Goal: Information Seeking & Learning: Learn about a topic

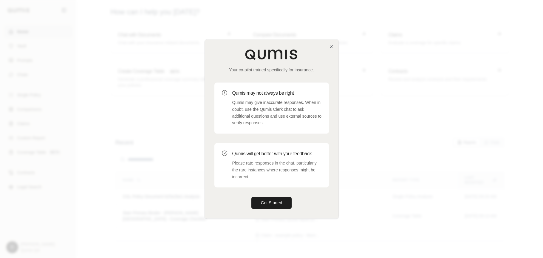
click at [415, 150] on div at bounding box center [271, 129] width 543 height 258
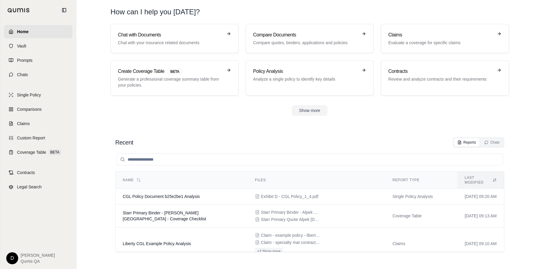
click at [356, 129] on section "Recent Reports Chats Name Files Report Type Last modified CGL Policy Document b…" at bounding box center [310, 196] width 462 height 143
click at [236, 133] on div "Recent Reports Chats Name Files Report Type Last modified CGL Policy Document b…" at bounding box center [310, 196] width 398 height 129
click at [26, 78] on link "Chats" at bounding box center [38, 74] width 69 height 13
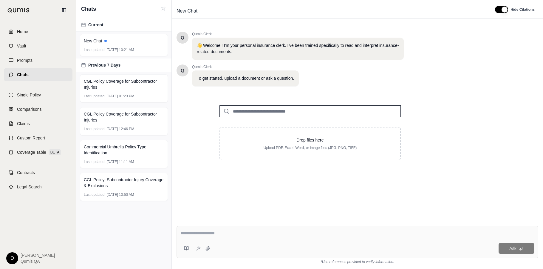
click at [276, 109] on input "search" at bounding box center [310, 111] width 181 height 12
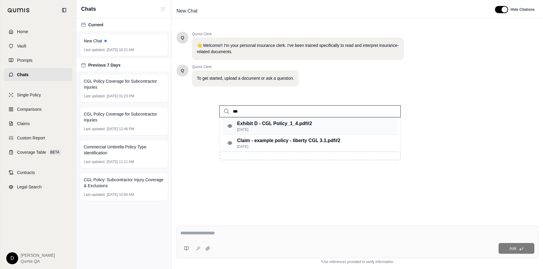
type input "***"
click at [298, 128] on p "[DATE]" at bounding box center [274, 129] width 75 height 5
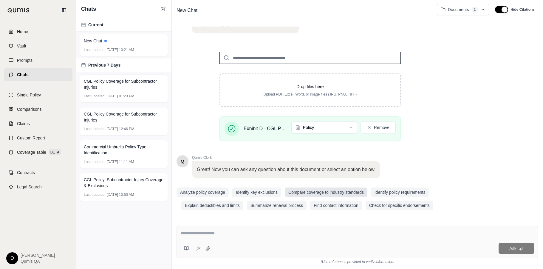
scroll to position [54, 0]
click at [227, 229] on textarea at bounding box center [357, 232] width 354 height 7
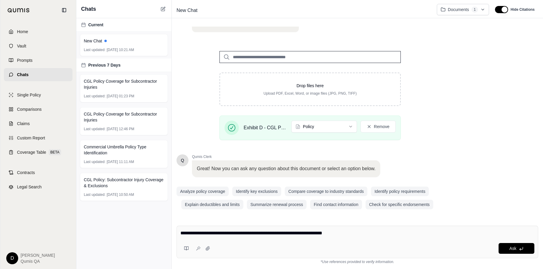
type textarea "**********"
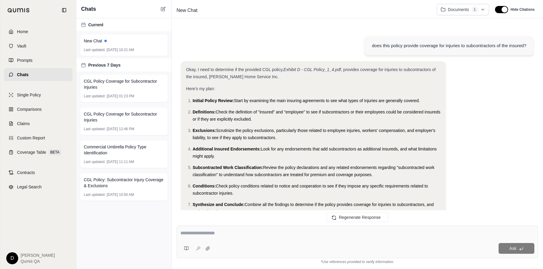
scroll to position [730, 0]
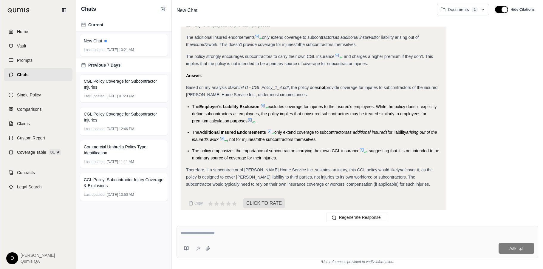
click at [296, 149] on li "The policy emphasizes the importance of subcontractors carrying their own CGL i…" at bounding box center [316, 154] width 249 height 14
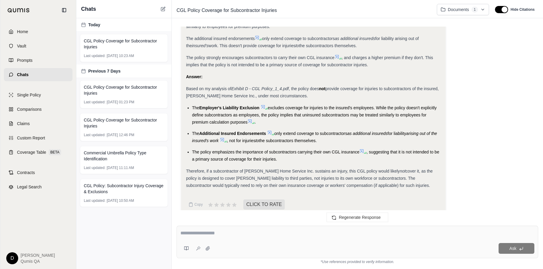
scroll to position [730, 0]
click at [264, 104] on icon at bounding box center [263, 106] width 4 height 4
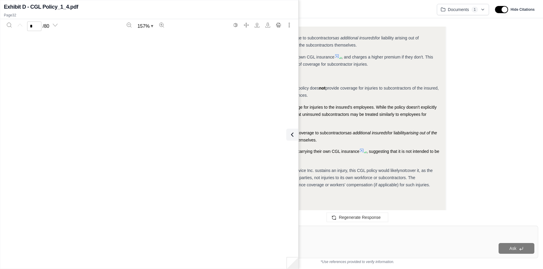
scroll to position [11462, 0]
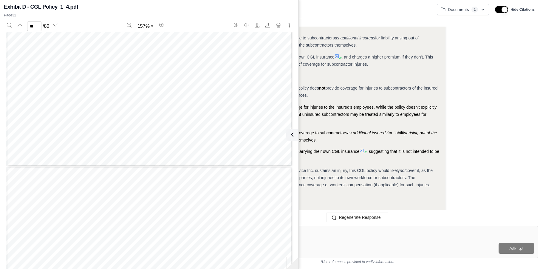
type input "**"
click at [293, 136] on icon at bounding box center [291, 134] width 7 height 7
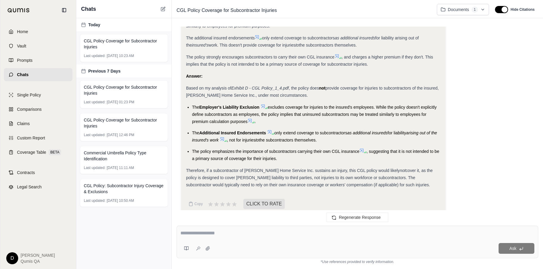
click at [284, 149] on span "The policy emphasizes the importance of subcontractors carrying their own CGL i…" at bounding box center [275, 151] width 167 height 5
click at [187, 229] on icon at bounding box center [186, 248] width 5 height 5
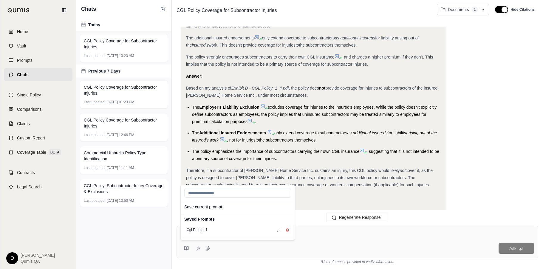
click at [330, 229] on textarea at bounding box center [357, 232] width 354 height 7
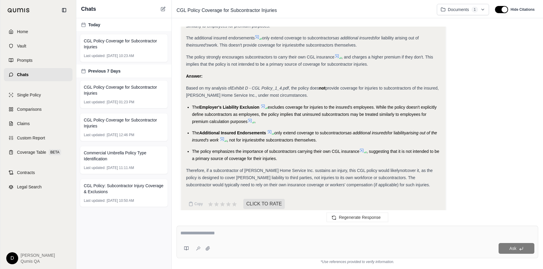
click at [315, 229] on textarea at bounding box center [357, 232] width 354 height 7
click at [182, 229] on button at bounding box center [186, 248] width 12 height 12
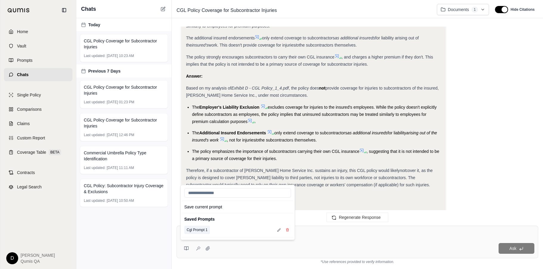
click at [197, 229] on button "Cgl Prompt 1" at bounding box center [197, 229] width 26 height 8
type textarea "**********"
click at [310, 229] on div "**********" at bounding box center [357, 233] width 354 height 9
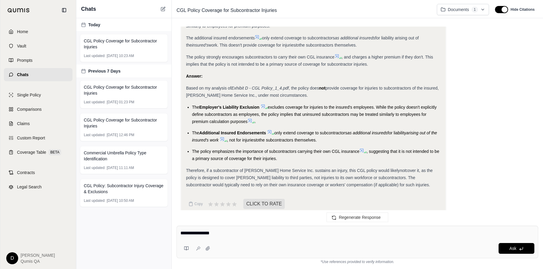
click at [299, 229] on textarea "**********" at bounding box center [357, 232] width 354 height 7
type textarea "**********"
click at [198, 229] on icon at bounding box center [198, 248] width 5 height 5
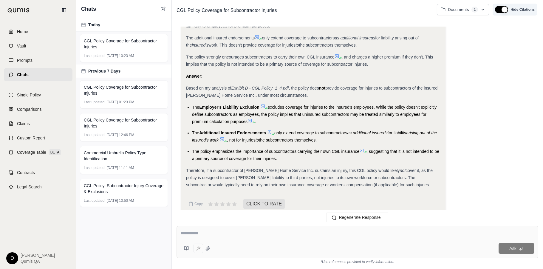
click at [477, 10] on button "button" at bounding box center [501, 9] width 13 height 7
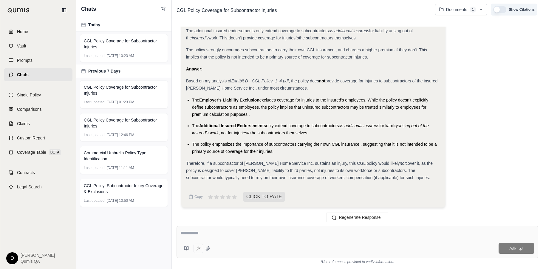
click at [477, 10] on button "button" at bounding box center [499, 9] width 13 height 7
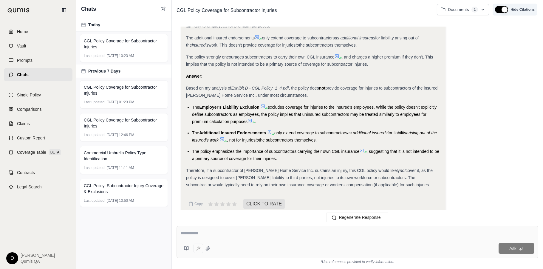
click at [477, 10] on button "button" at bounding box center [501, 9] width 13 height 7
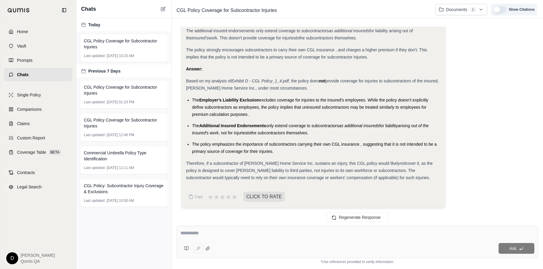
click at [477, 10] on button "button" at bounding box center [499, 9] width 13 height 7
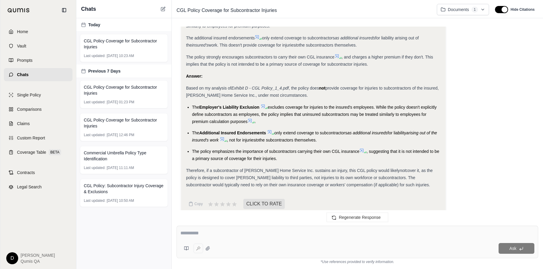
click at [303, 129] on li "The Additional Insured Endorsements only extend coverage to subcontractors as a…" at bounding box center [316, 136] width 249 height 14
click at [32, 111] on span "Comparisons" at bounding box center [29, 109] width 24 height 6
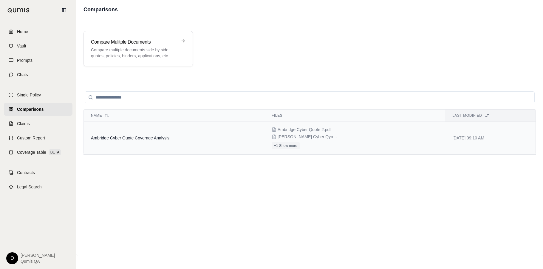
click at [150, 138] on span "Ambridge Cyber Quote Coverage Analysis" at bounding box center [130, 137] width 78 height 5
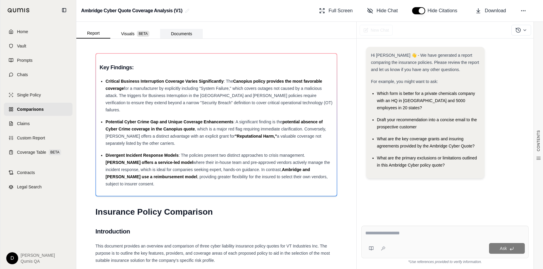
click at [176, 31] on button "Documents" at bounding box center [181, 34] width 43 height 10
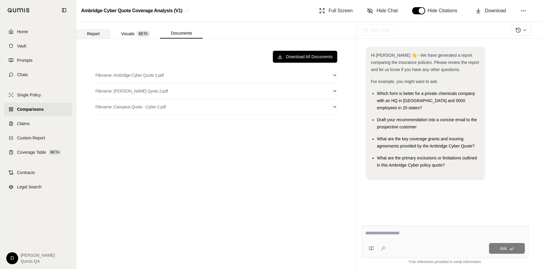
click at [94, 32] on button "Report" at bounding box center [93, 34] width 34 height 10
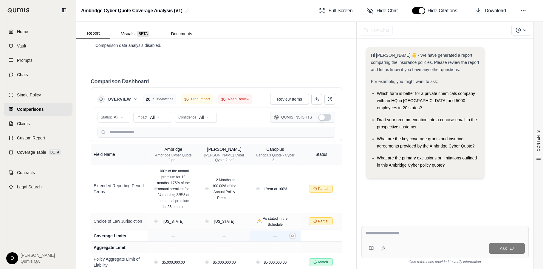
scroll to position [237, 0]
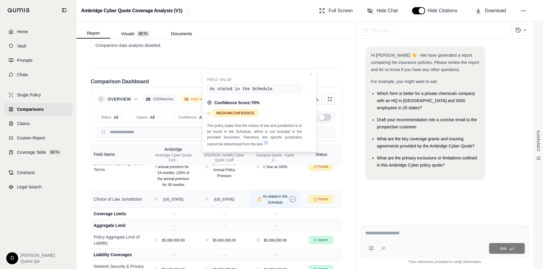
click at [294, 197] on icon at bounding box center [292, 198] width 3 height 3
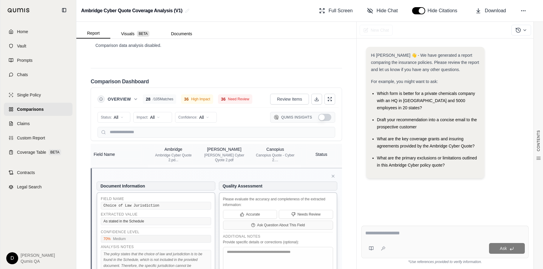
scroll to position [275, 0]
click at [335, 175] on icon at bounding box center [333, 177] width 5 height 5
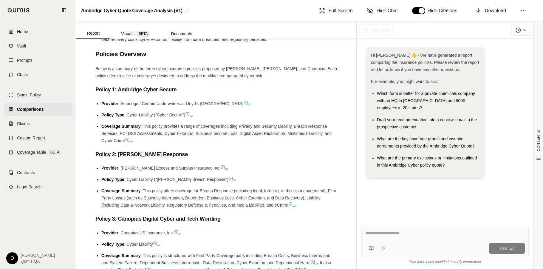
scroll to position [0, 0]
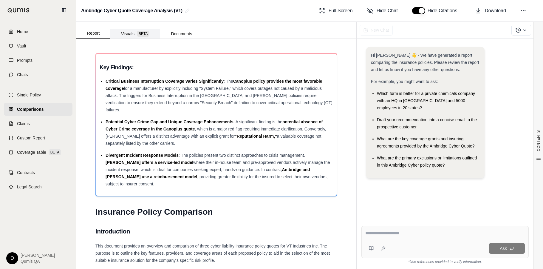
click at [137, 34] on span "BETA" at bounding box center [143, 34] width 13 height 6
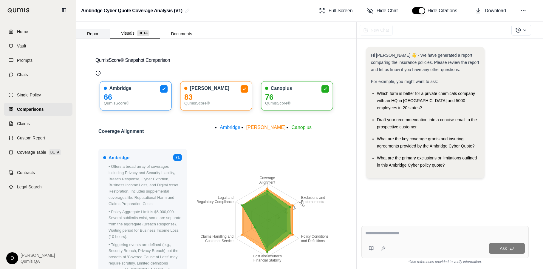
click at [92, 33] on button "Report" at bounding box center [93, 34] width 34 height 10
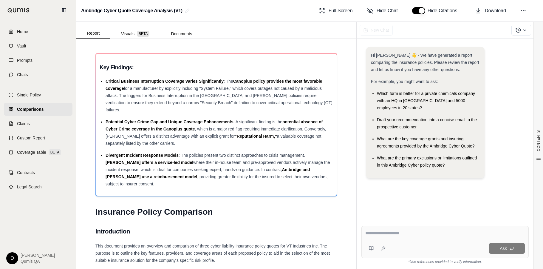
click at [396, 229] on textarea at bounding box center [445, 232] width 160 height 7
click at [274, 167] on span "Ambridge and [PERSON_NAME] use a reimbursement model" at bounding box center [208, 173] width 205 height 12
click at [395, 229] on textarea at bounding box center [445, 232] width 160 height 7
click at [35, 138] on span "Custom Report" at bounding box center [31, 138] width 28 height 6
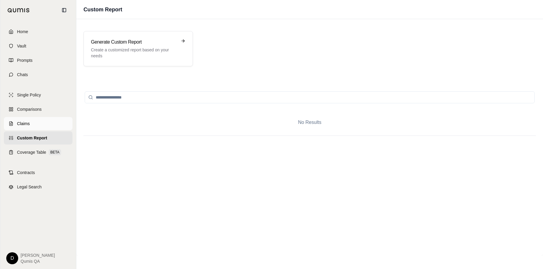
click at [44, 122] on link "Claims" at bounding box center [38, 123] width 69 height 13
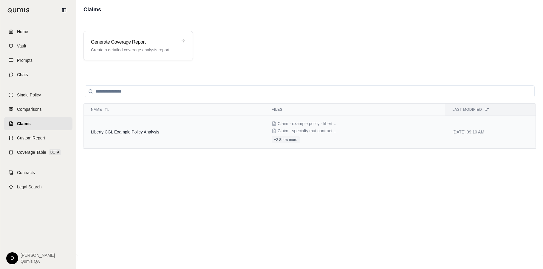
click at [146, 136] on td "Liberty CGL Example Policy Analysis" at bounding box center [174, 132] width 181 height 33
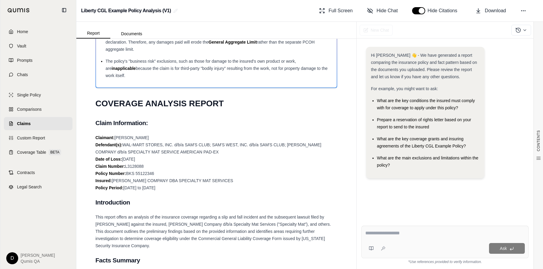
scroll to position [110, 0]
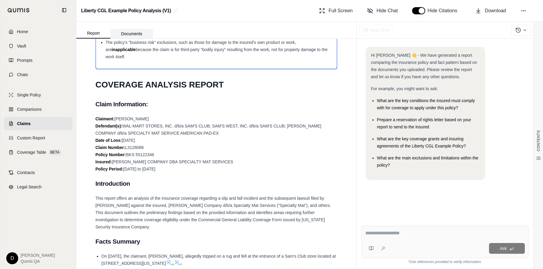
click at [136, 32] on button "Documents" at bounding box center [131, 34] width 43 height 10
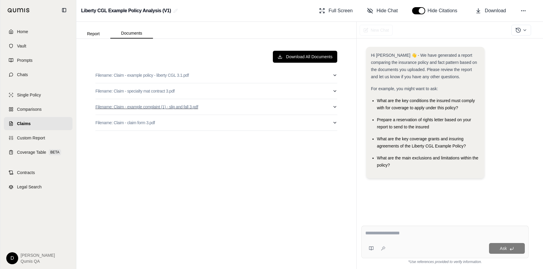
click at [238, 106] on button "Filename: Claim - example complaint (1) - slip and fall 3.pdf" at bounding box center [216, 107] width 242 height 16
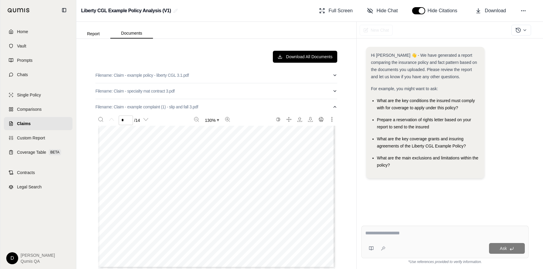
type input "*"
click at [213, 104] on button "Filename: Claim - example complaint (1) - slip and fall 3.pdf" at bounding box center [216, 107] width 242 height 16
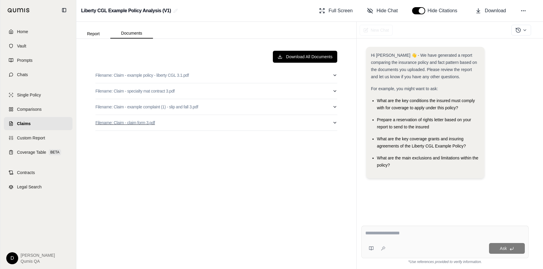
click at [227, 118] on button "Filename: Claim - claim form 3.pdf" at bounding box center [216, 123] width 242 height 16
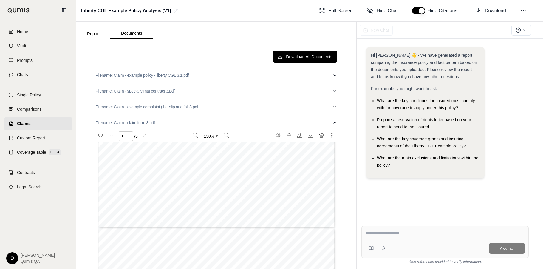
click at [209, 77] on button "Filename: Claim - example policy - liberty CGL 3.1.pdf" at bounding box center [216, 75] width 242 height 16
click at [224, 74] on button "Filename: Claim - example policy - liberty CGL 3.1.pdf" at bounding box center [216, 75] width 242 height 16
type input "*"
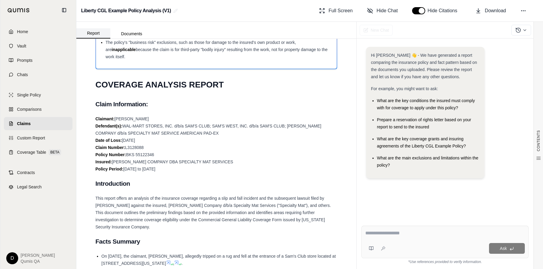
click at [92, 34] on button "Report" at bounding box center [93, 33] width 34 height 10
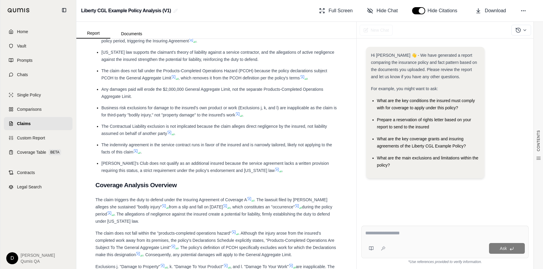
scroll to position [636, 0]
click at [205, 161] on span "[PERSON_NAME]'s Club does not qualify as an additional insured because the serv…" at bounding box center [215, 167] width 228 height 12
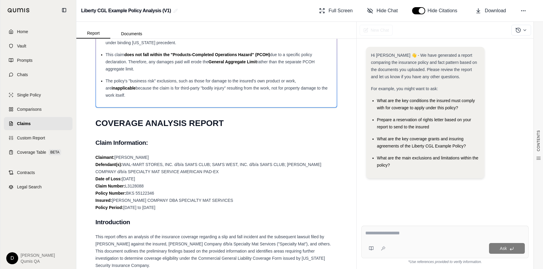
scroll to position [0, 0]
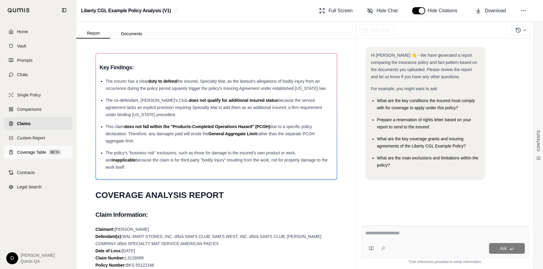
click at [31, 155] on link "Coverage Table BETA" at bounding box center [38, 152] width 69 height 13
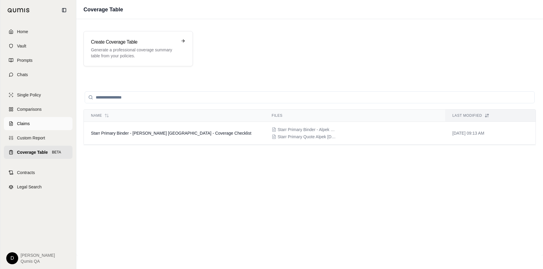
click at [33, 117] on link "Claims" at bounding box center [38, 123] width 69 height 13
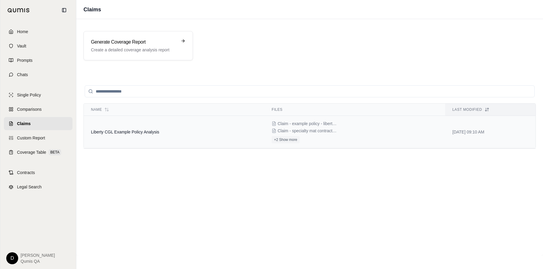
click at [163, 130] on td "Liberty CGL Example Policy Analysis" at bounding box center [174, 132] width 181 height 33
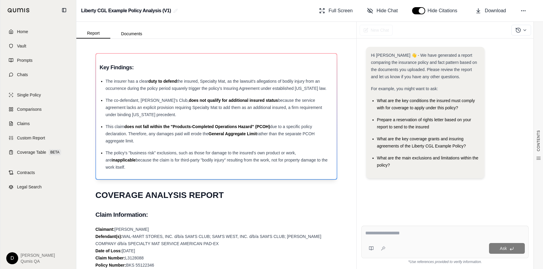
click at [227, 155] on div "The policy's "business risk" exclusions, such as those for damage to the insure…" at bounding box center [220, 159] width 228 height 21
click at [227, 161] on span "because the claim is for third-party "bodily injury" resulting from the work, n…" at bounding box center [217, 163] width 222 height 12
click at [237, 161] on span "because the claim is for third-party "bodily injury" resulting from the work, n…" at bounding box center [217, 163] width 222 height 12
click at [204, 162] on span "because the claim is for third-party "bodily injury" resulting from the work, n…" at bounding box center [217, 163] width 222 height 12
click at [208, 154] on span "The policy's "business risk" exclusions, such as those for damage to the insure…" at bounding box center [201, 156] width 191 height 12
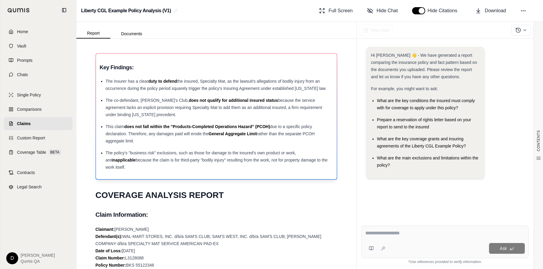
click at [215, 154] on span "The policy's "business risk" exclusions, such as those for damage to the insure…" at bounding box center [201, 156] width 191 height 12
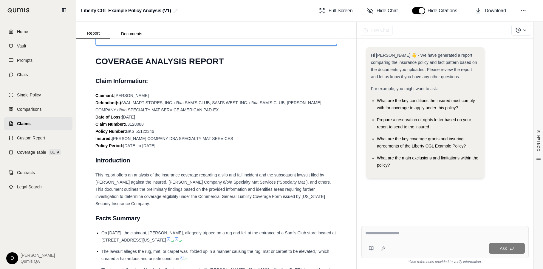
scroll to position [136, 0]
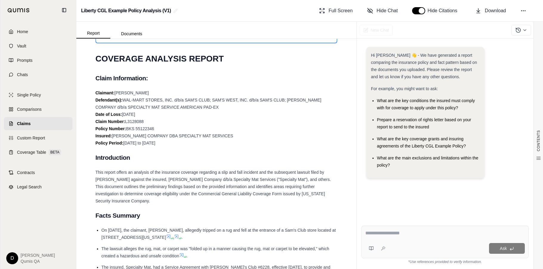
click at [205, 182] on span "This report offers an analysis of the insurance coverage regarding a slip and f…" at bounding box center [213, 186] width 236 height 33
click at [58, 114] on link "Comparisons" at bounding box center [38, 109] width 69 height 13
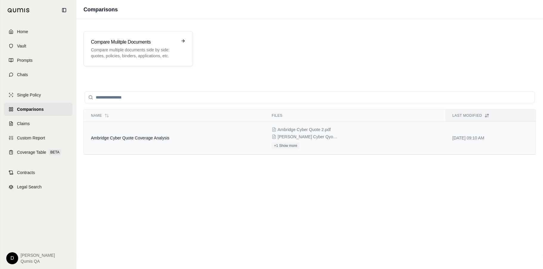
click at [143, 132] on td "Ambridge Cyber Quote Coverage Analysis" at bounding box center [174, 138] width 181 height 33
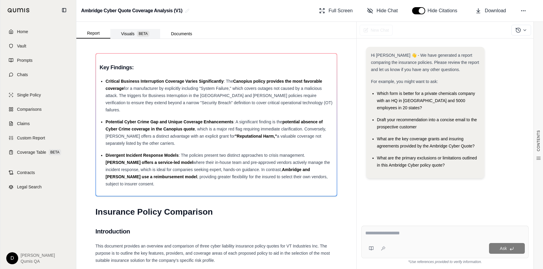
click at [135, 34] on button "Visuals BETA" at bounding box center [135, 34] width 50 height 10
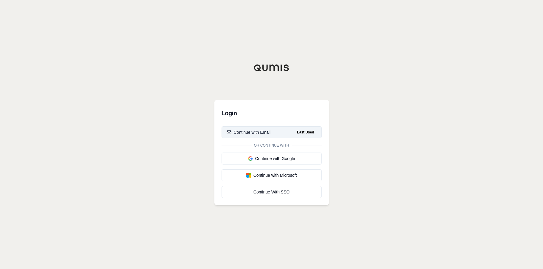
click at [260, 131] on div "Continue with Email" at bounding box center [249, 132] width 44 height 6
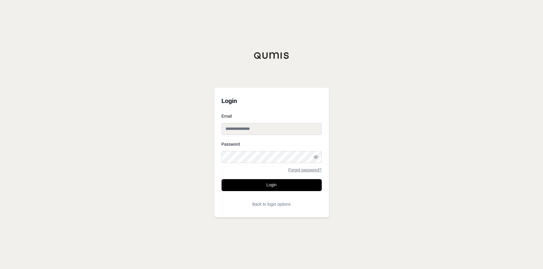
click at [252, 130] on input "Email" at bounding box center [272, 129] width 100 height 12
type input "**********"
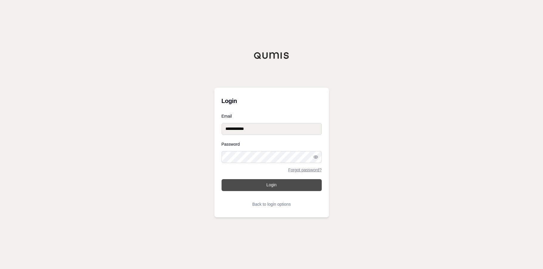
click at [270, 184] on button "Login" at bounding box center [272, 185] width 100 height 12
